Goal: Navigation & Orientation: Go to known website

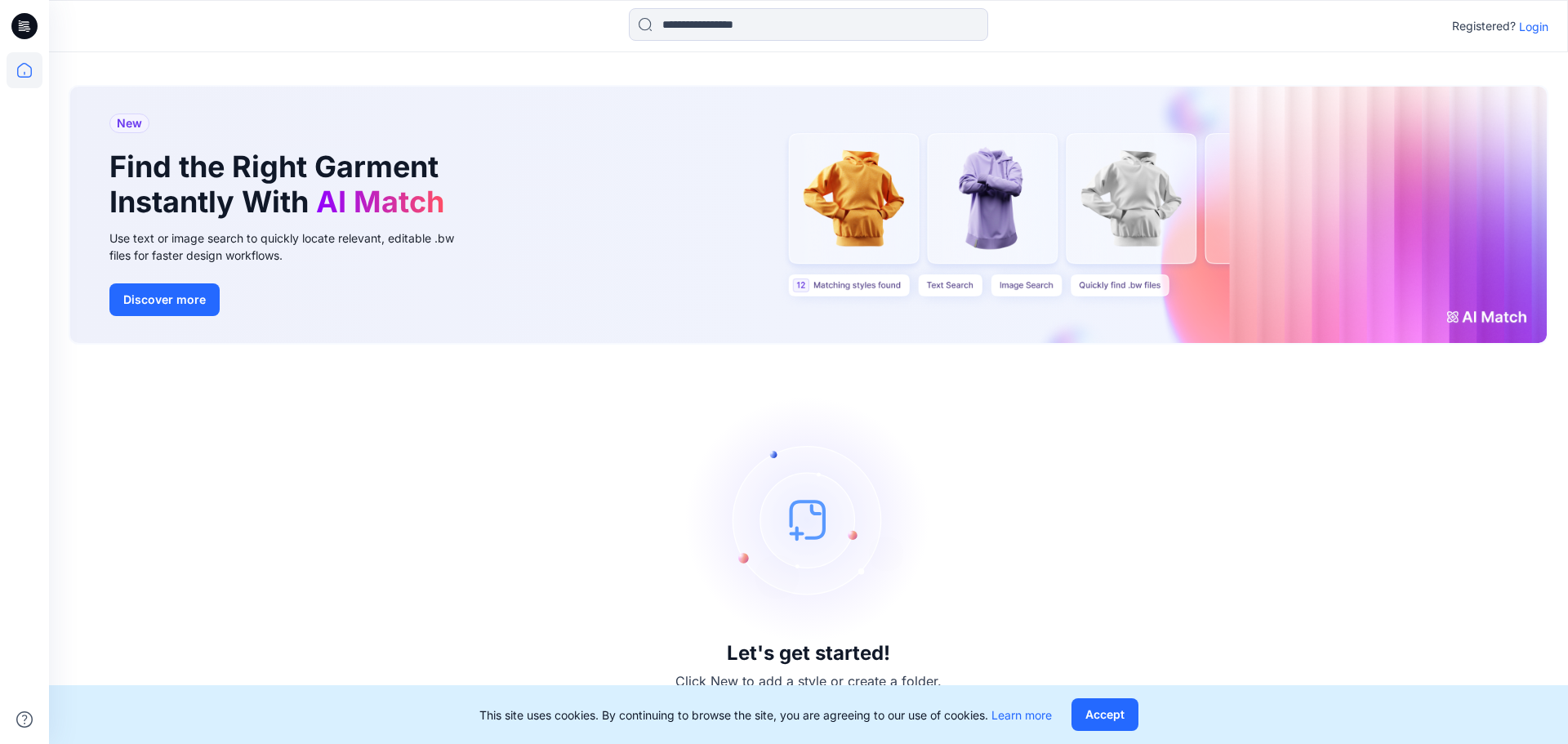
click at [1531, 25] on p "Login" at bounding box center [1533, 27] width 29 height 17
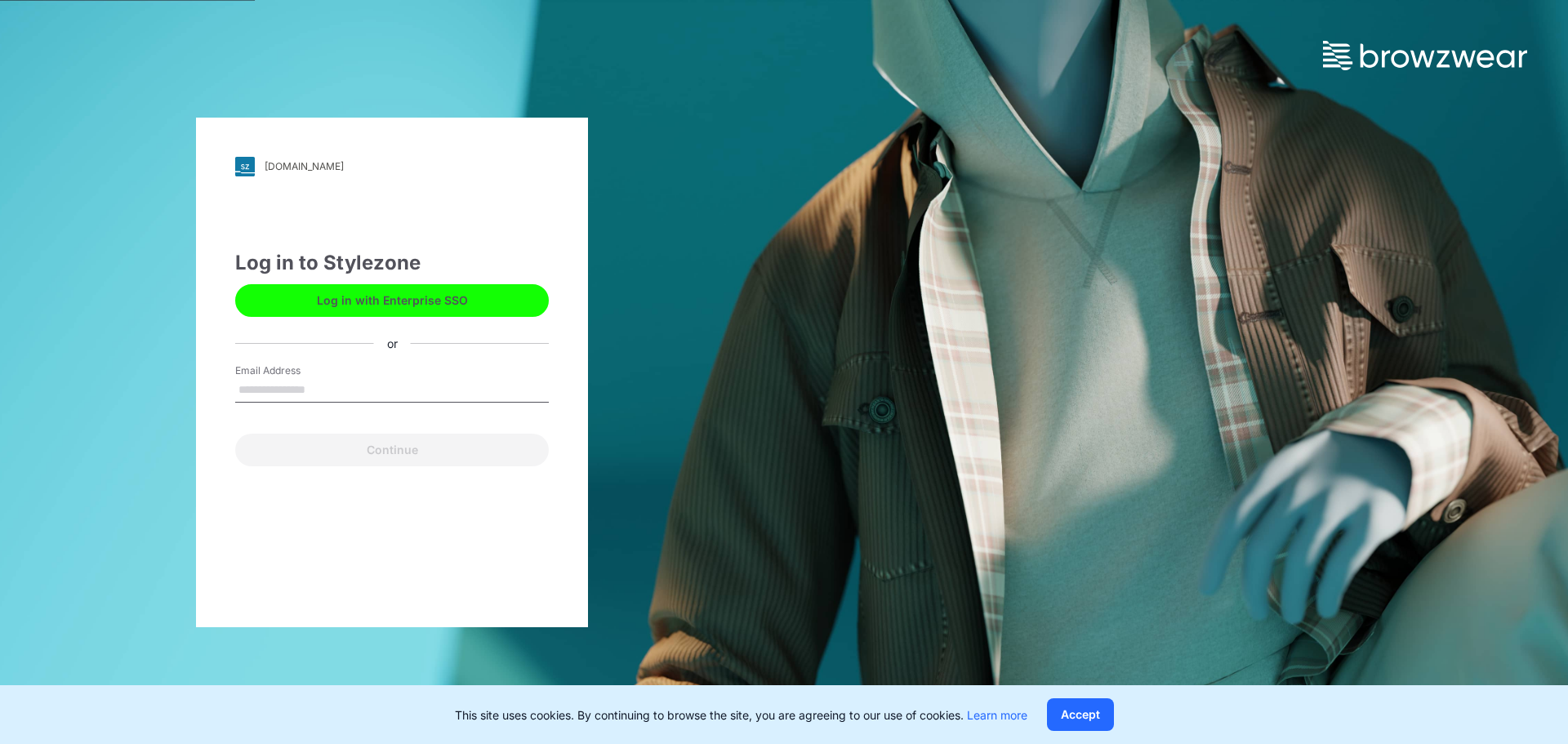
click at [332, 391] on input "Email Address" at bounding box center [392, 390] width 314 height 25
